Goal: Information Seeking & Learning: Find specific fact

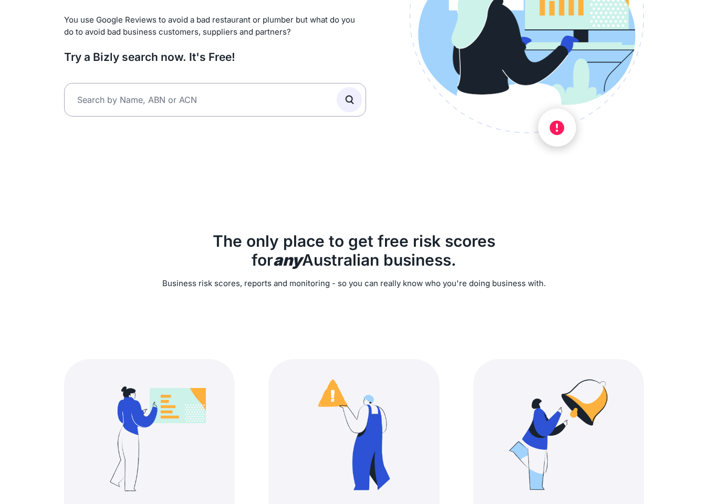
scroll to position [172, 0]
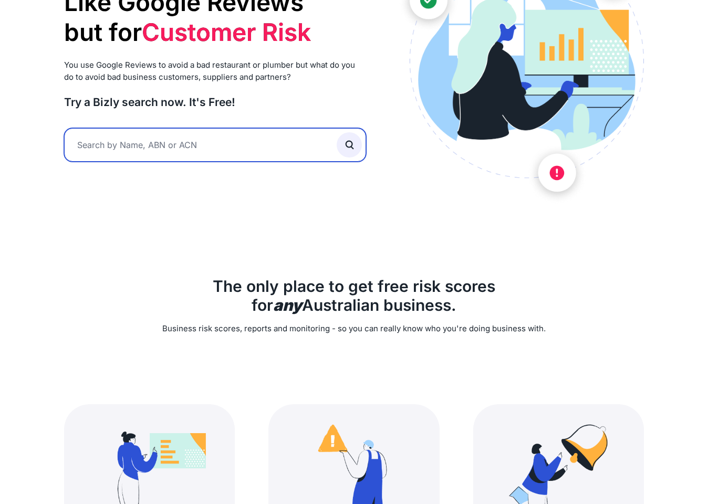
click at [240, 144] on input "text" at bounding box center [215, 145] width 302 height 34
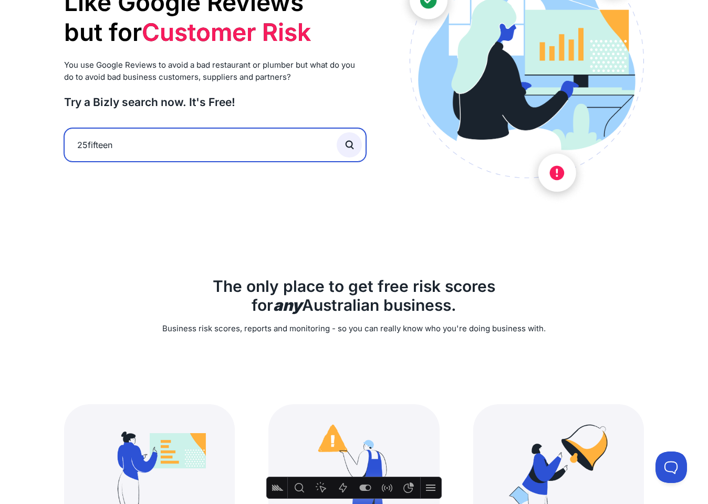
type input "25fifteen"
click at [349, 143] on button "submit" at bounding box center [348, 144] width 25 height 25
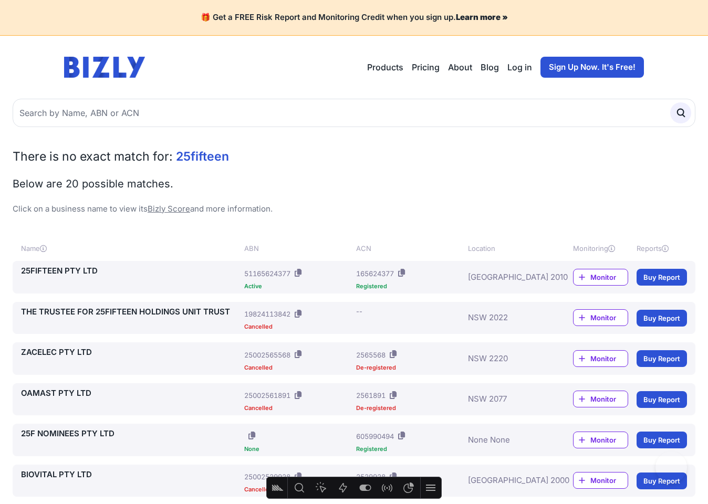
click at [60, 273] on link "25FIFTEEN PTY LTD" at bounding box center [130, 271] width 219 height 12
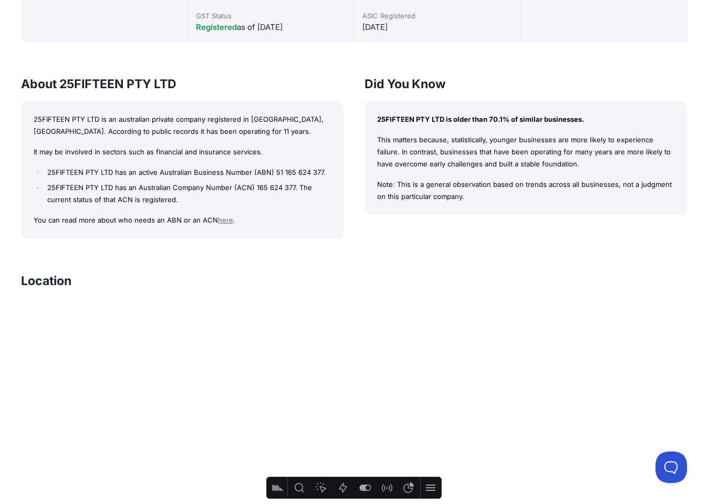
scroll to position [39, 0]
